Goal: Book appointment/travel/reservation

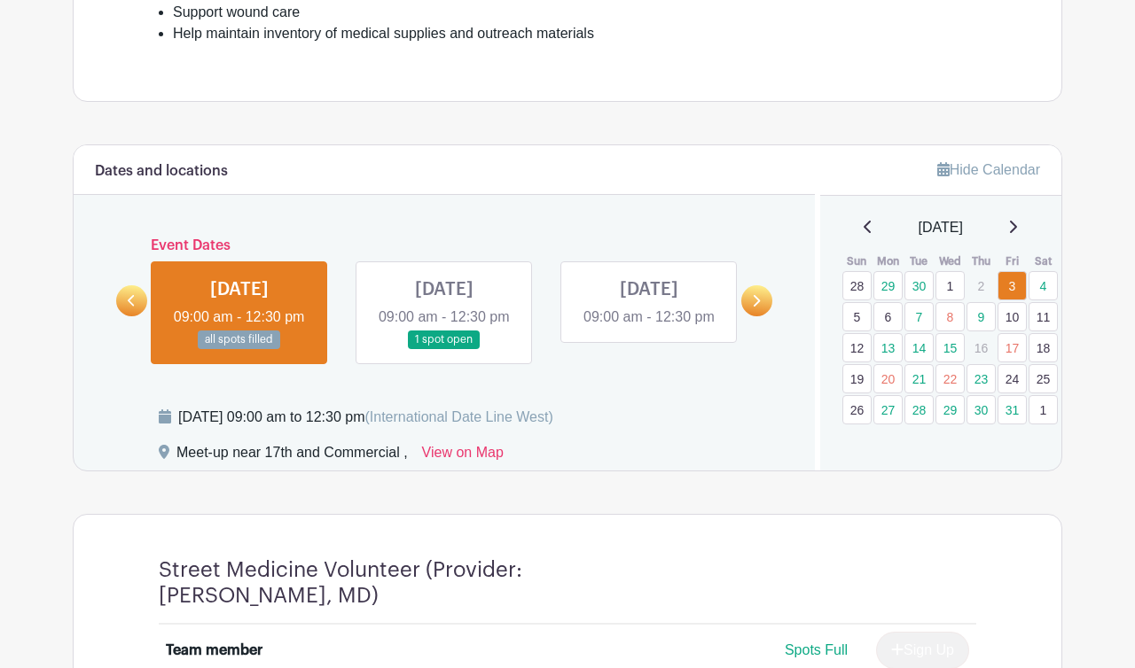
scroll to position [665, 0]
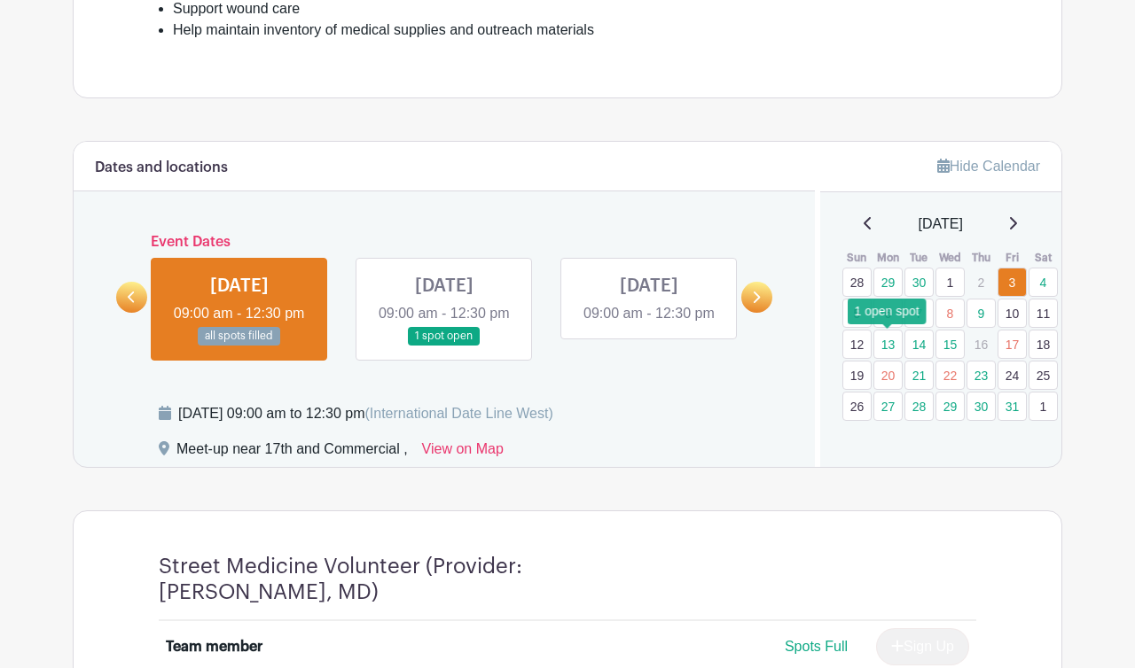
click at [894, 347] on link "13" at bounding box center [887, 344] width 29 height 29
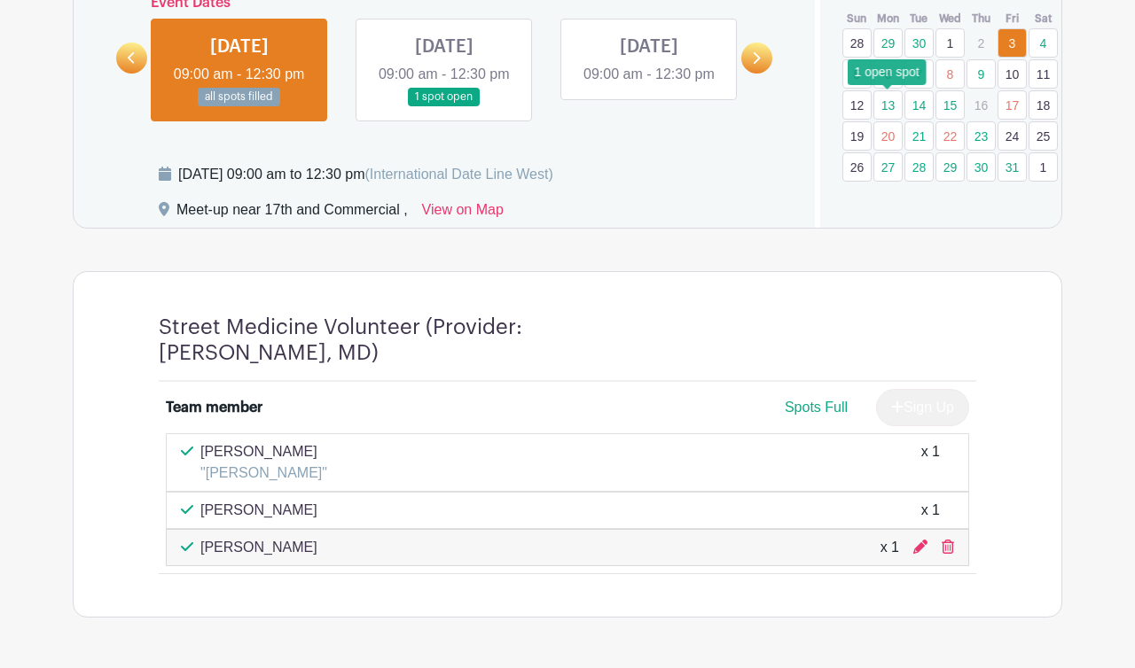
scroll to position [908, 0]
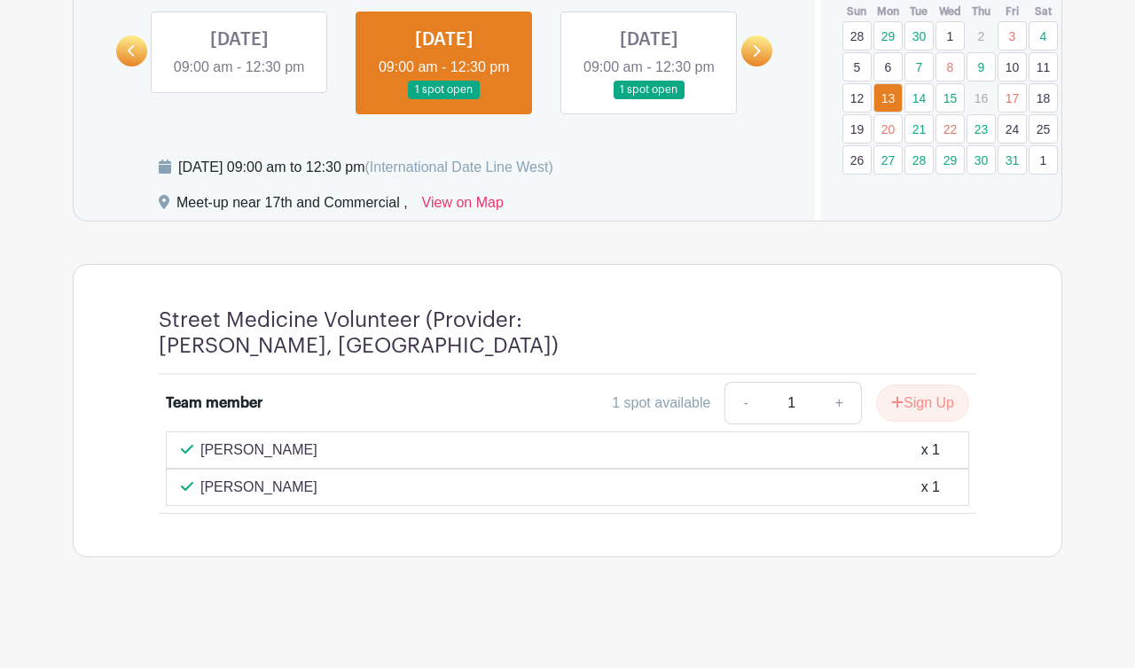
scroll to position [938, 0]
click at [927, 83] on link "14" at bounding box center [918, 97] width 29 height 29
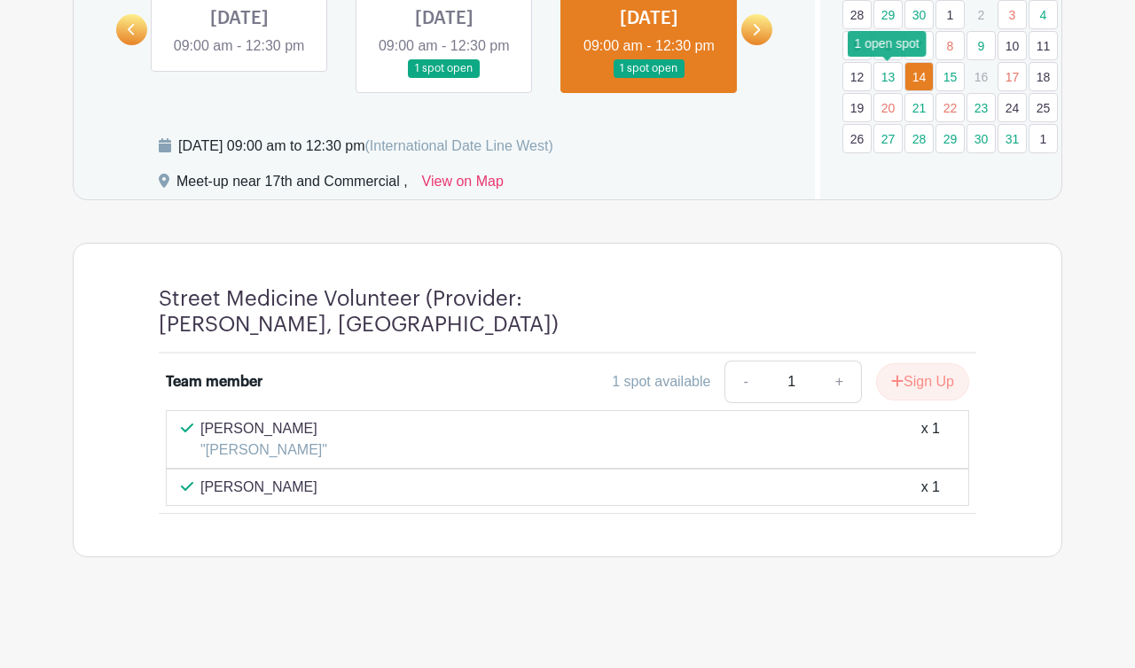
click at [891, 74] on link "13" at bounding box center [887, 76] width 29 height 29
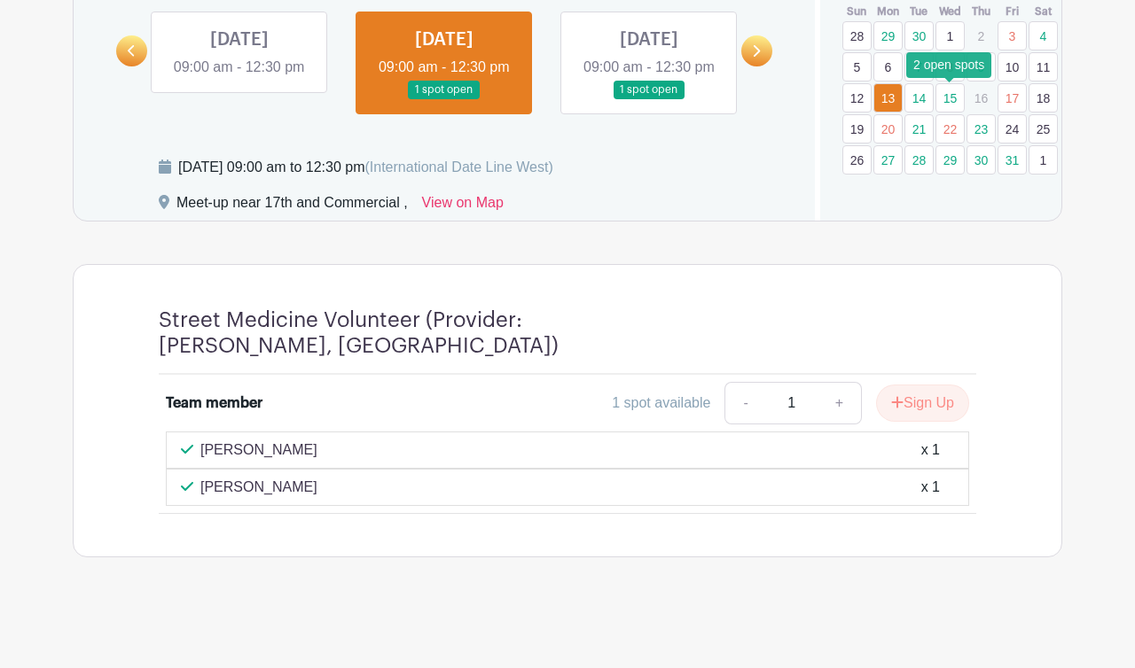
click at [949, 83] on link "15" at bounding box center [949, 97] width 29 height 29
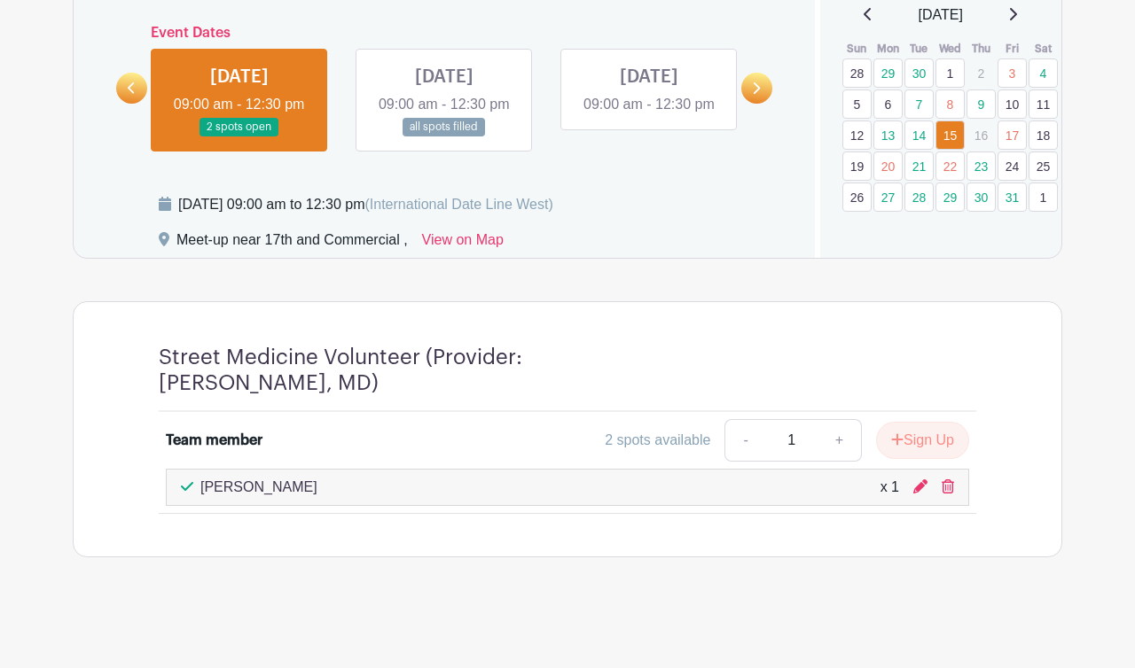
scroll to position [901, 0]
click at [982, 152] on link "23" at bounding box center [980, 166] width 29 height 29
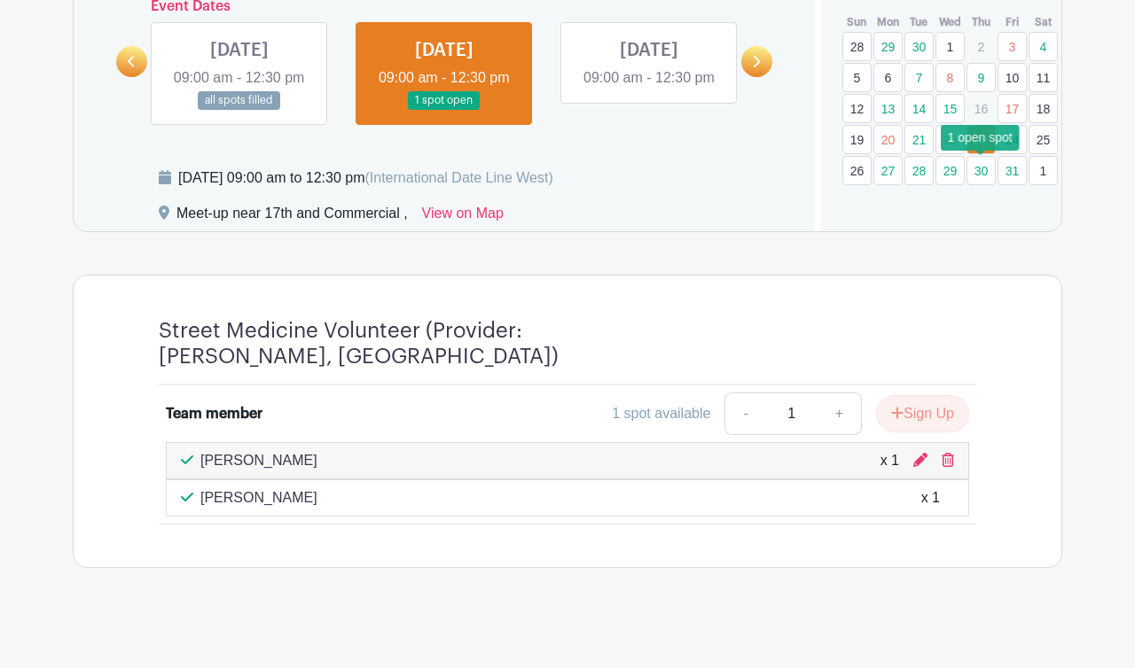
click at [981, 176] on link "30" at bounding box center [980, 170] width 29 height 29
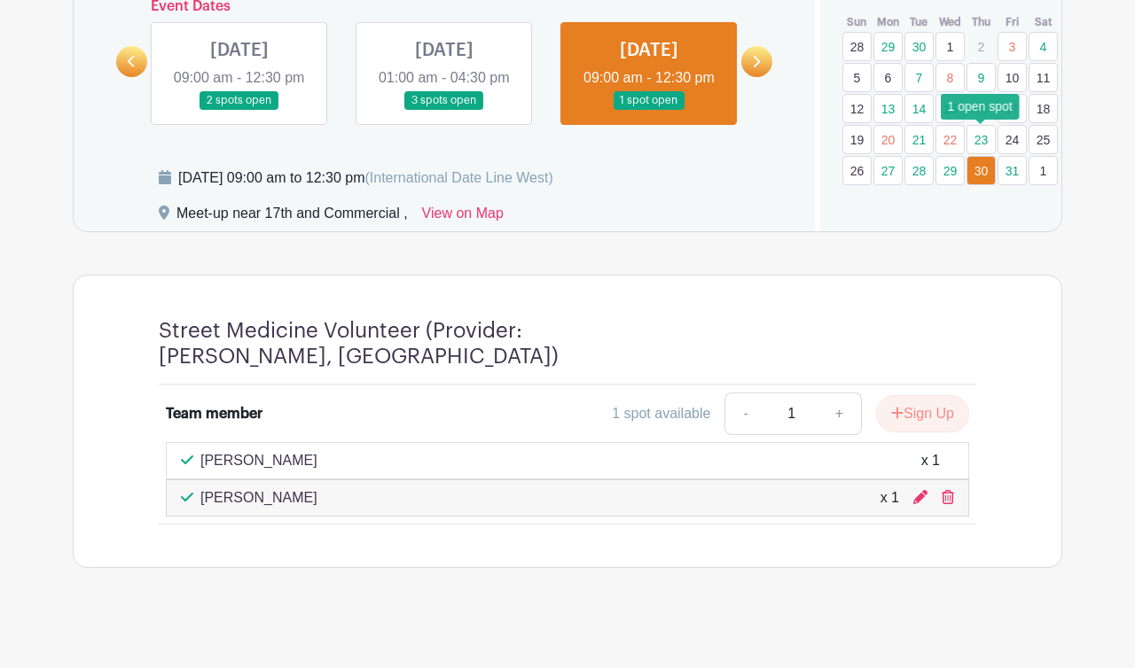
click at [979, 146] on link "23" at bounding box center [980, 139] width 29 height 29
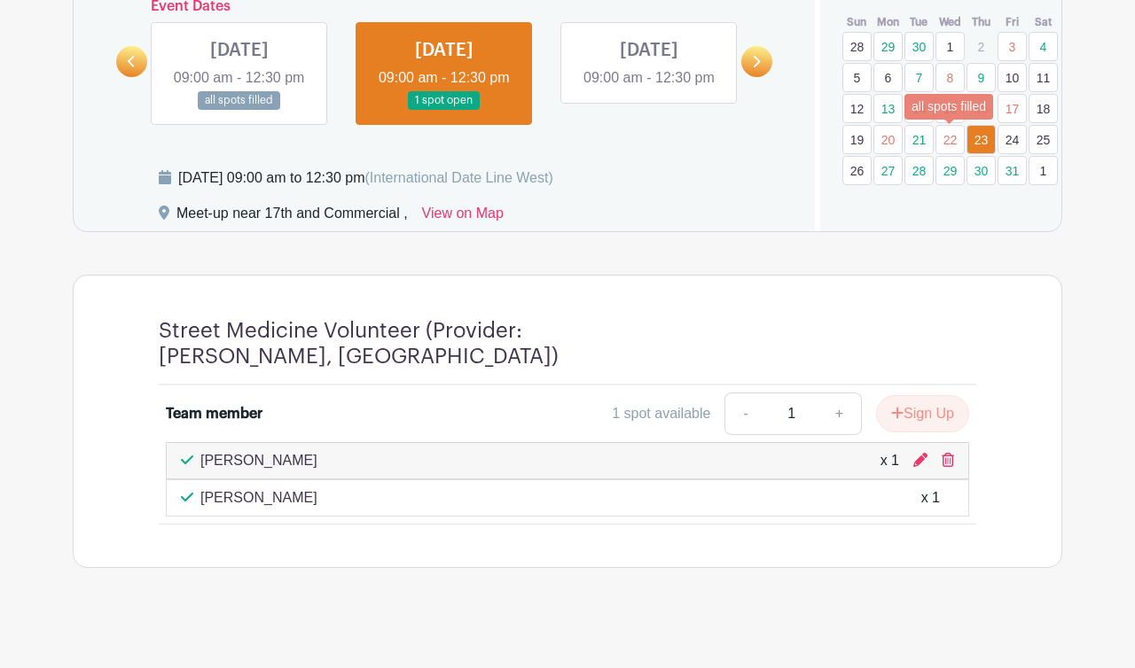
click at [957, 138] on link "22" at bounding box center [949, 139] width 29 height 29
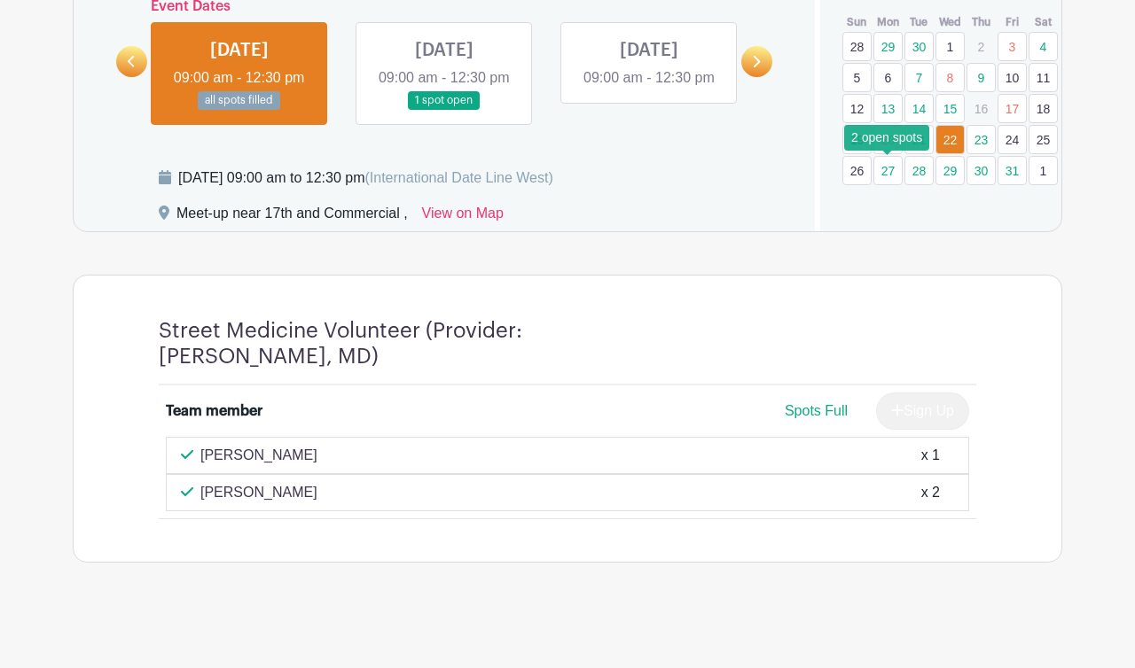
click at [894, 168] on link "27" at bounding box center [887, 170] width 29 height 29
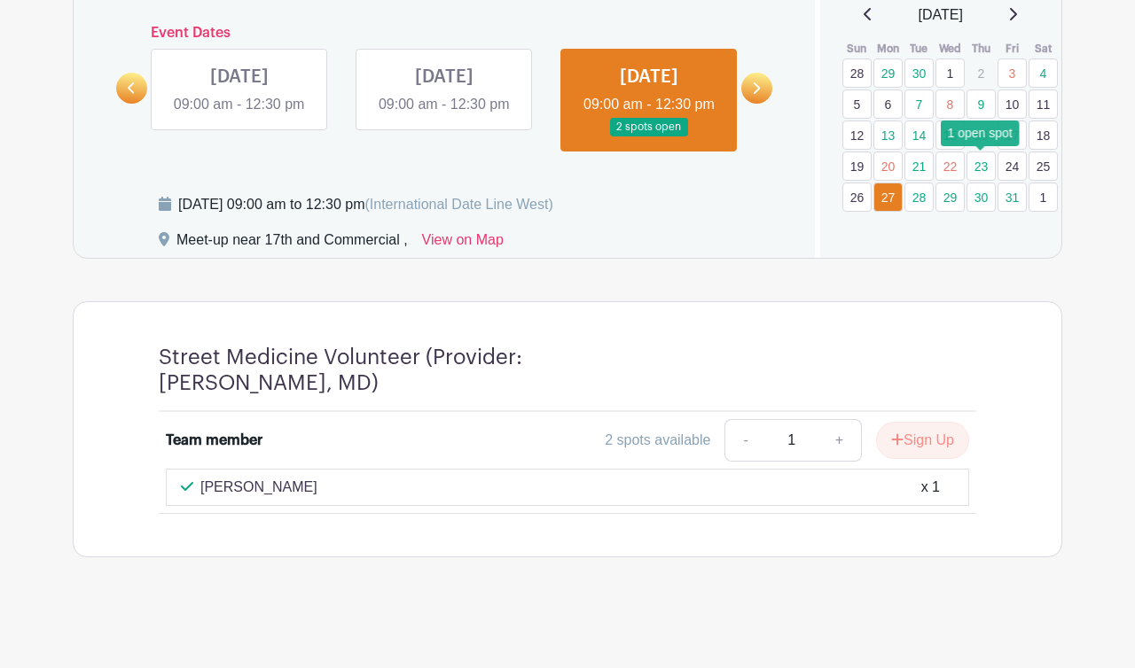
click at [984, 152] on link "23" at bounding box center [980, 166] width 29 height 29
